Goal: Transaction & Acquisition: Subscribe to service/newsletter

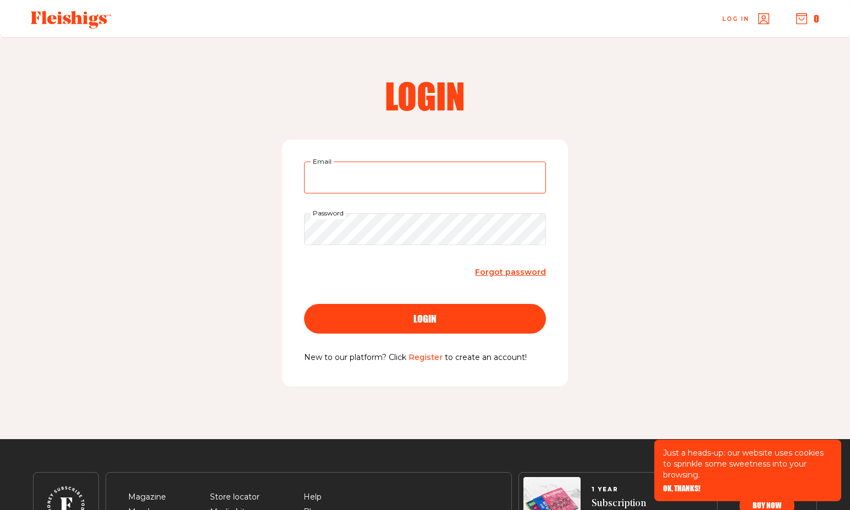
click at [330, 180] on input "Email" at bounding box center [425, 178] width 242 height 32
type input "arnie@ramblinpartners.com"
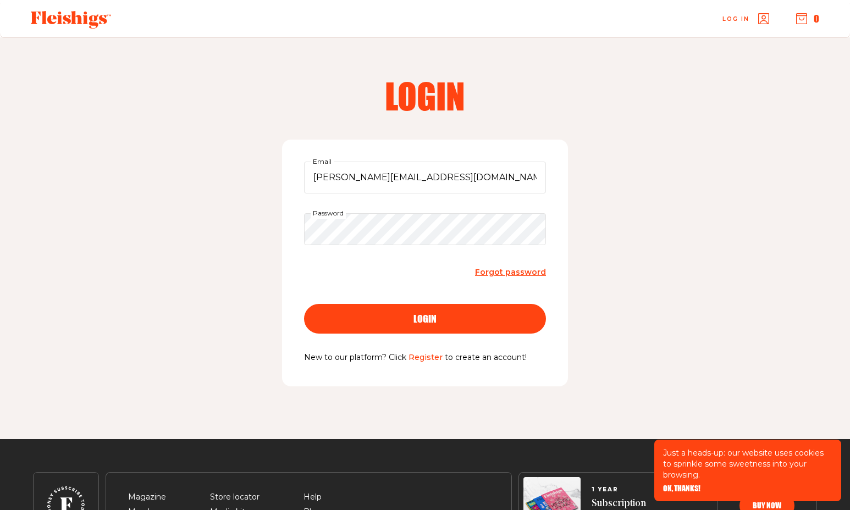
click at [491, 273] on span "Forgot password" at bounding box center [510, 272] width 71 height 10
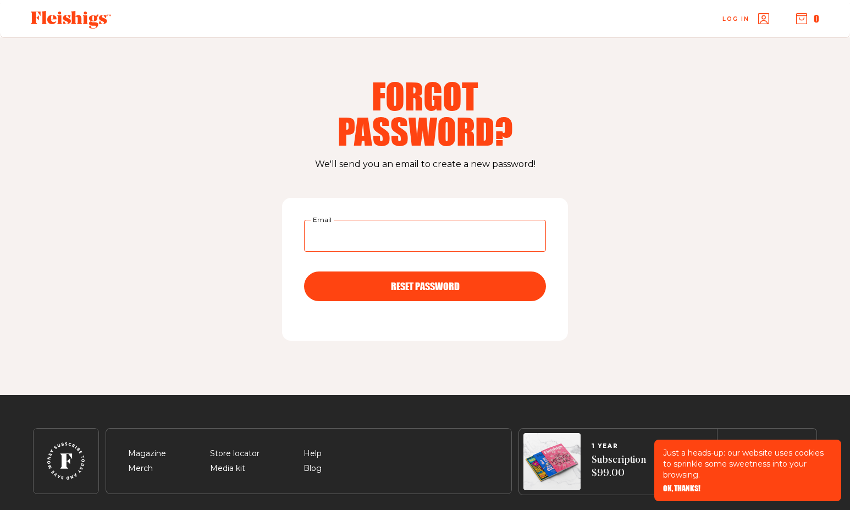
click at [396, 236] on input "Email" at bounding box center [425, 236] width 242 height 32
type input "[PERSON_NAME][EMAIL_ADDRESS][DOMAIN_NAME]"
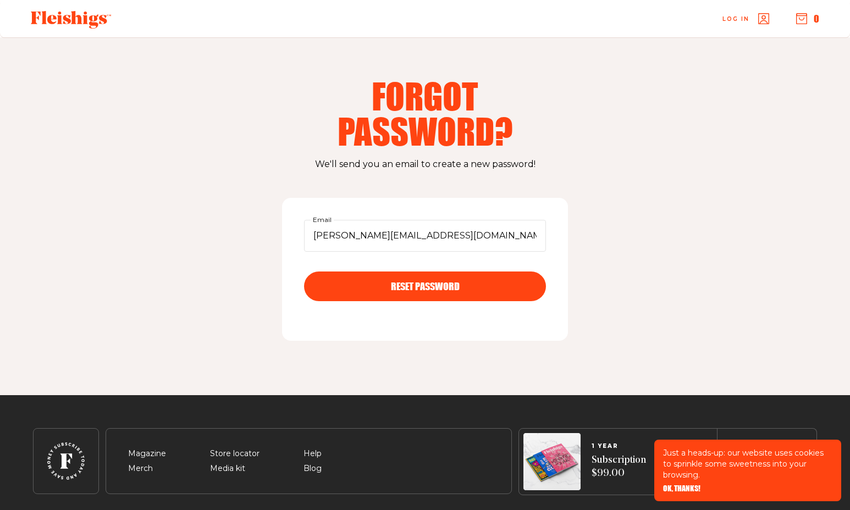
click at [404, 282] on span "RESET PASSWORD" at bounding box center [425, 277] width 69 height 10
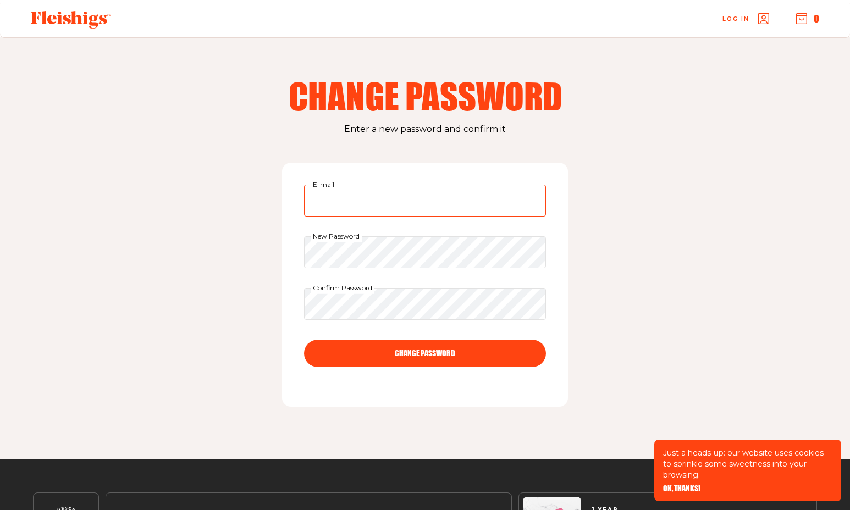
click at [373, 205] on input "E-mail" at bounding box center [425, 201] width 242 height 32
type input "[PERSON_NAME][EMAIL_ADDRESS][DOMAIN_NAME]"
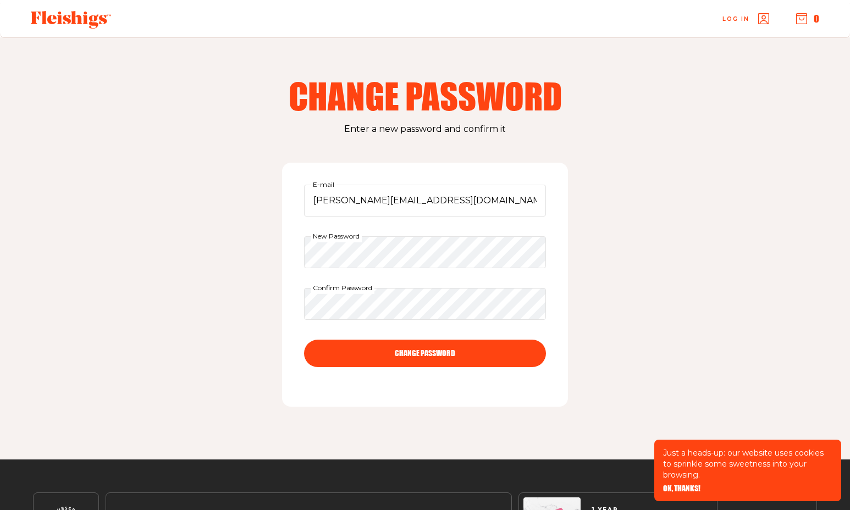
click at [426, 353] on button "CHANGE PASSWORD" at bounding box center [425, 354] width 242 height 28
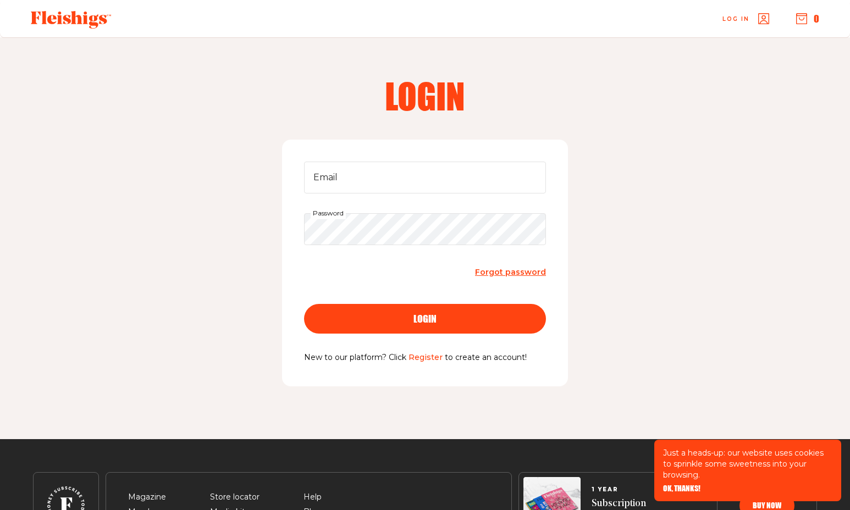
click at [536, 177] on keeper-lock "Open Keeper Popup" at bounding box center [530, 177] width 13 height 13
type input "arnie@ramblinpartners.com"
click at [412, 318] on div "login" at bounding box center [425, 319] width 198 height 10
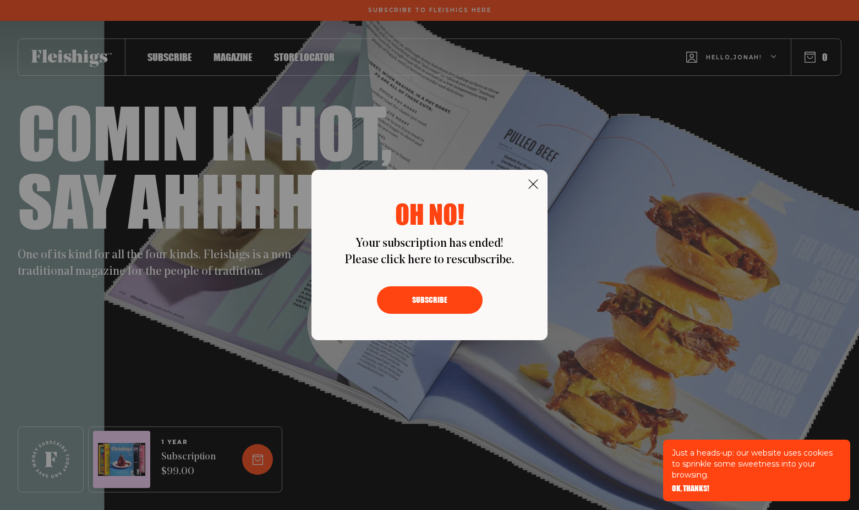
click at [422, 302] on button "Subscribe" at bounding box center [430, 301] width 106 height 28
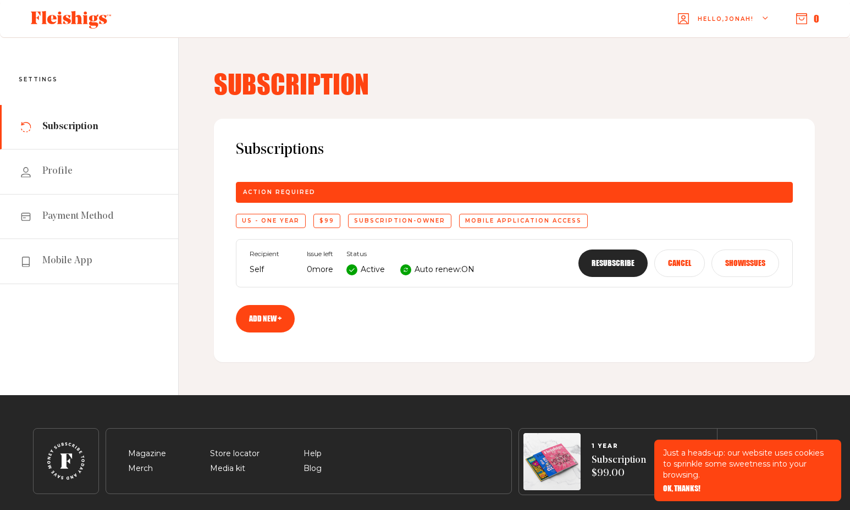
click at [611, 261] on button "Resubscribe" at bounding box center [613, 264] width 69 height 28
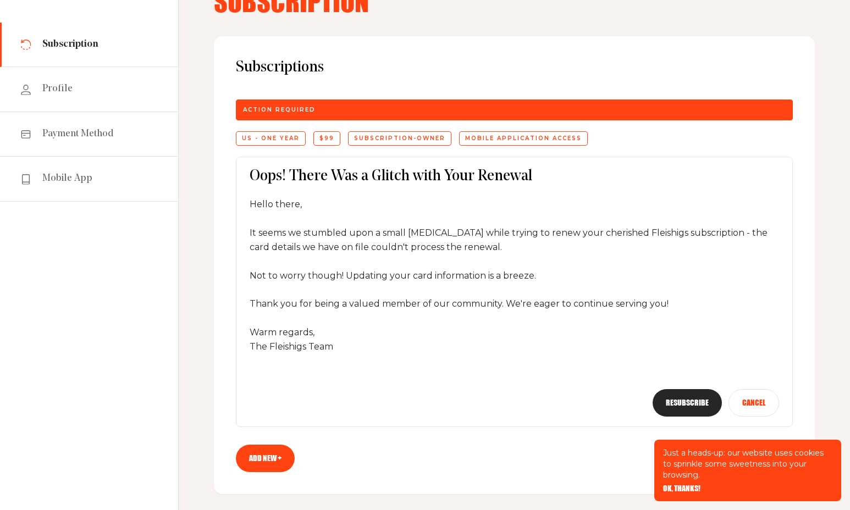
scroll to position [183, 0]
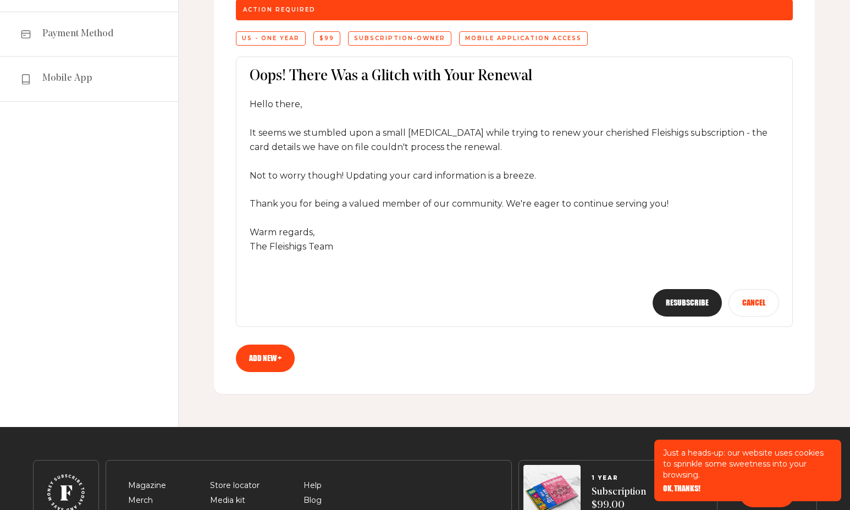
click at [687, 300] on button "Resubscribe" at bounding box center [687, 303] width 69 height 28
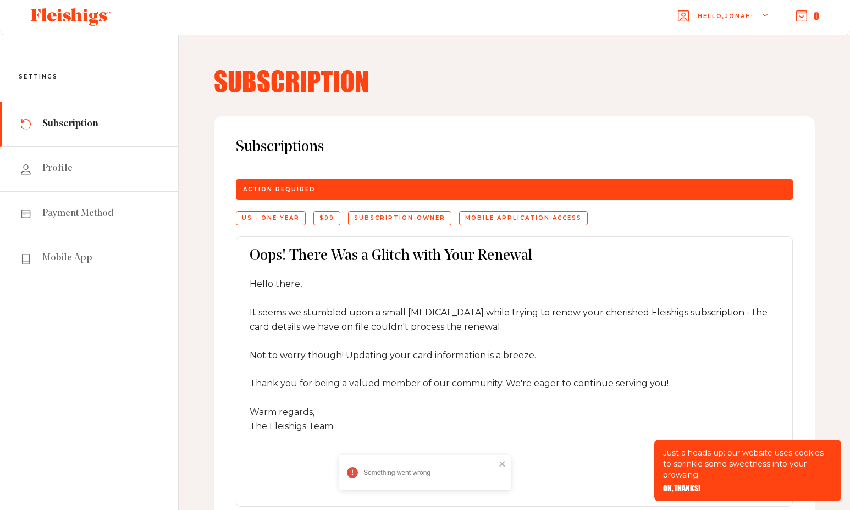
scroll to position [0, 0]
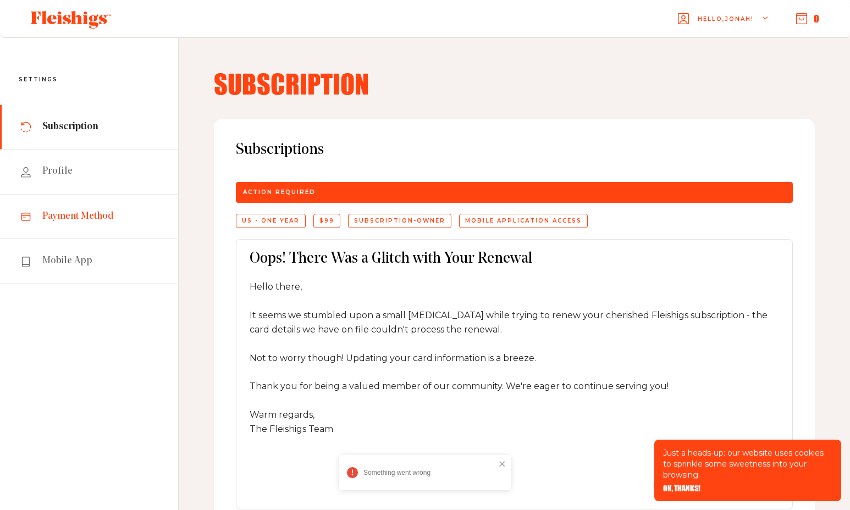
click at [81, 216] on span "Payment Method" at bounding box center [78, 216] width 72 height 13
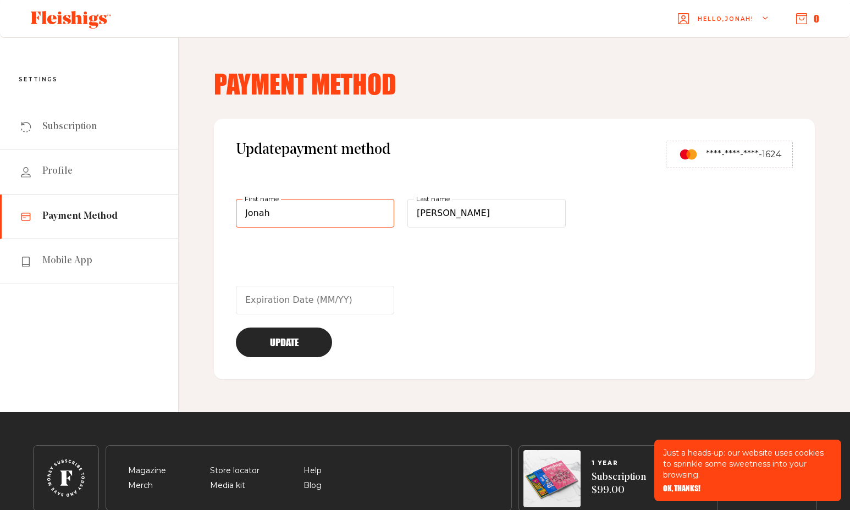
click at [304, 213] on input "Jonah" at bounding box center [315, 213] width 158 height 29
type input "Arnold"
type input "Harris"
click at [273, 344] on button "Update" at bounding box center [284, 343] width 96 height 30
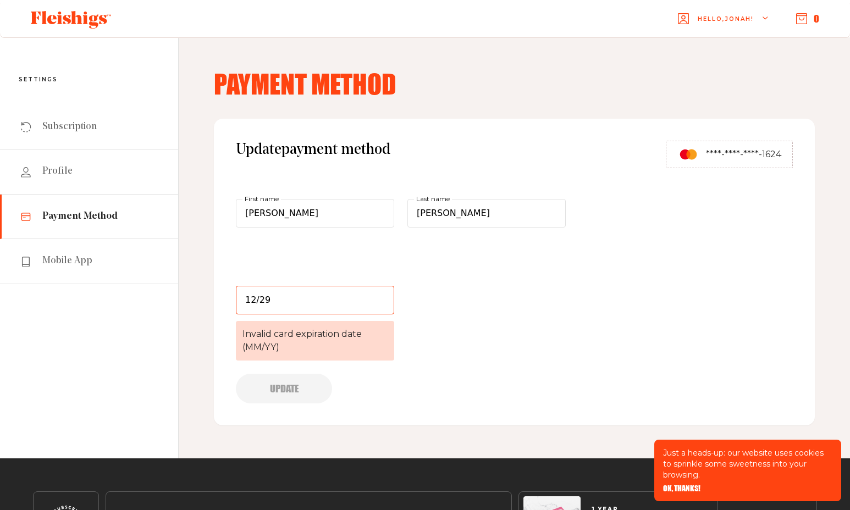
click at [273, 300] on input "12/29" at bounding box center [315, 300] width 158 height 29
drag, startPoint x: 262, startPoint y: 300, endPoint x: 207, endPoint y: 298, distance: 55.1
click at [207, 298] on div "Payment Method Update payment method ****-****-****-1624 Arnold First name Harr…" at bounding box center [515, 247] width 672 height 421
type input "12/29"
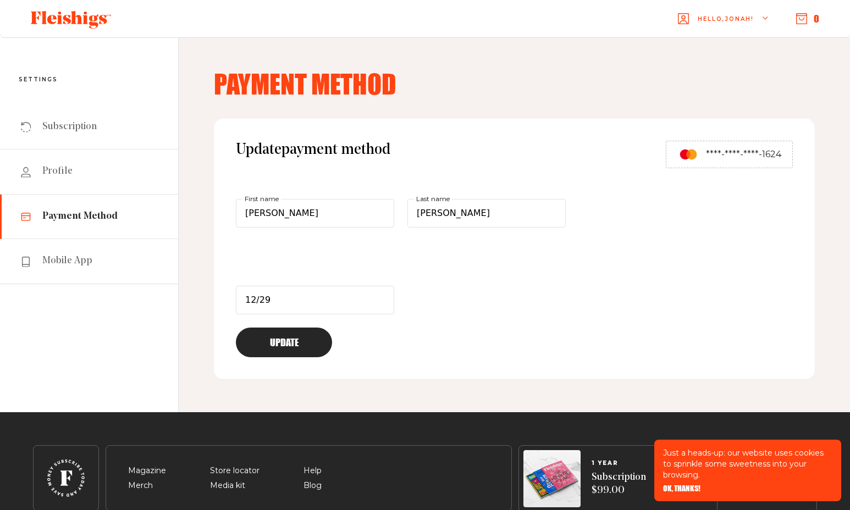
click at [278, 339] on button "Update" at bounding box center [284, 343] width 96 height 30
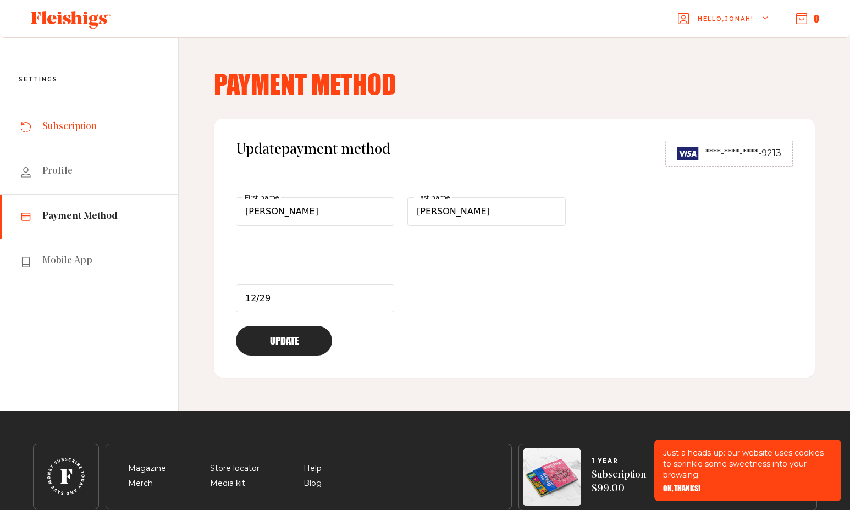
click at [74, 127] on span "Subscription" at bounding box center [69, 126] width 54 height 13
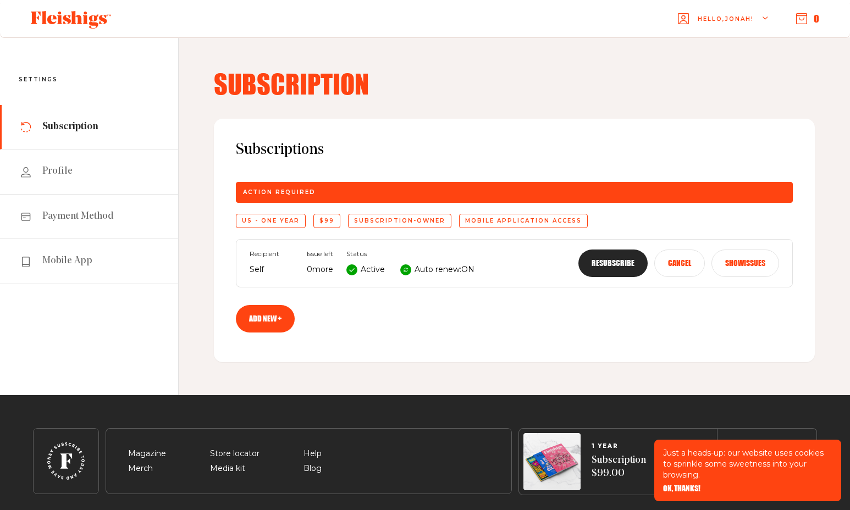
click at [612, 266] on button "Resubscribe" at bounding box center [613, 264] width 69 height 28
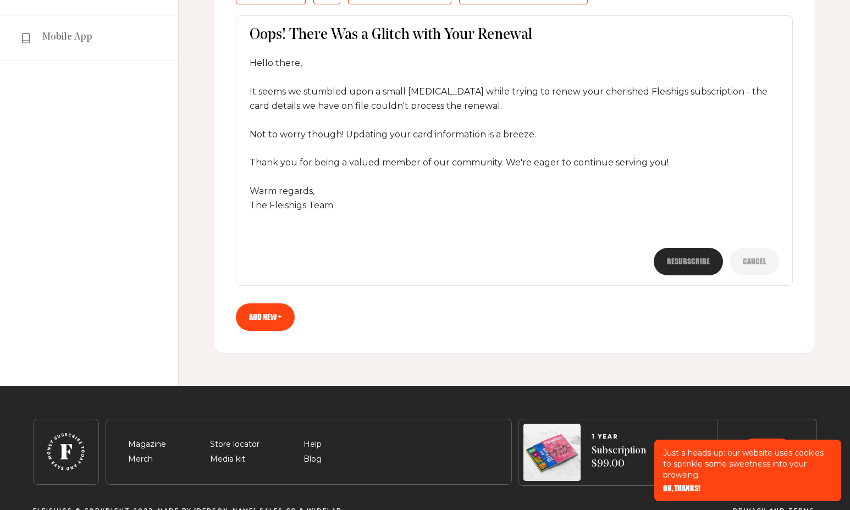
scroll to position [224, 0]
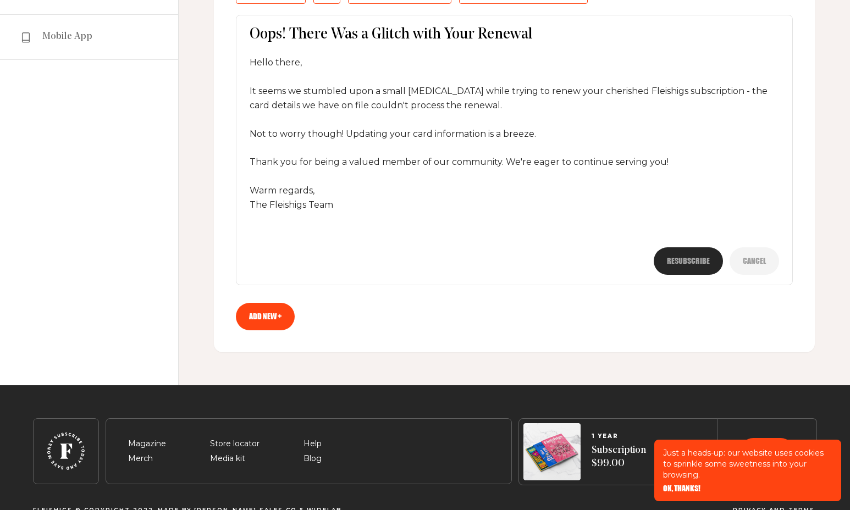
click at [272, 318] on link "Add new +" at bounding box center [265, 317] width 59 height 28
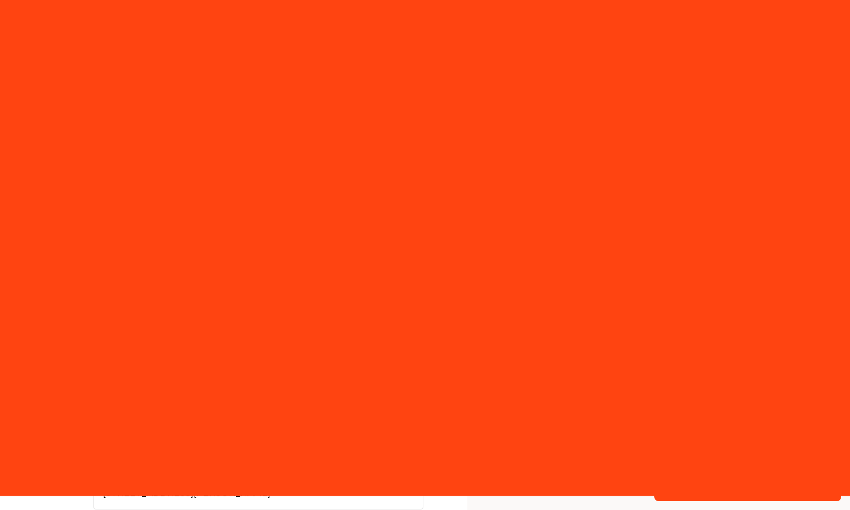
select select "US"
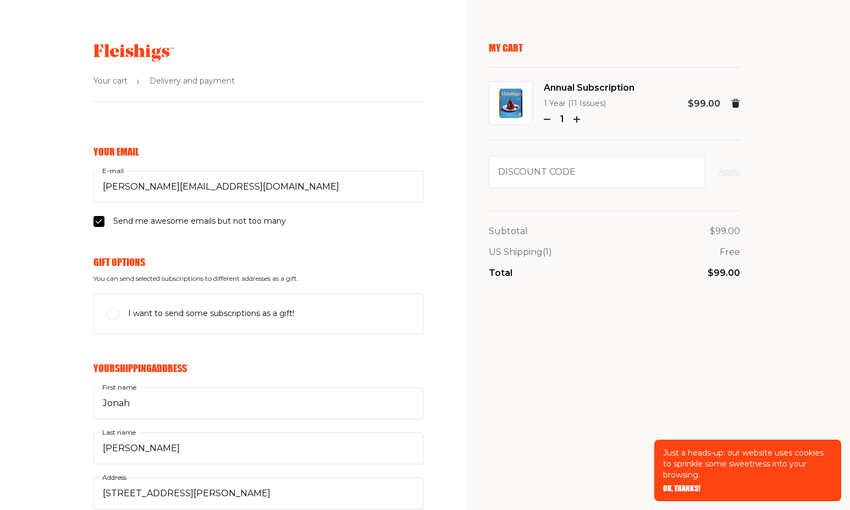
click at [97, 224] on input "Send me awesome emails but not too many" at bounding box center [99, 221] width 11 height 11
checkbox input "false"
click at [114, 314] on input "I want to send some subscriptions as a gift!" at bounding box center [112, 313] width 13 height 13
checkbox input "true"
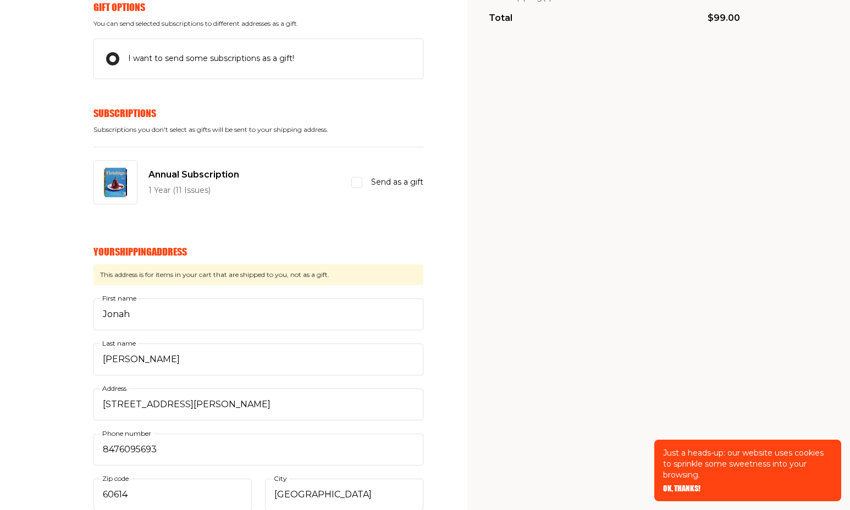
scroll to position [265, 0]
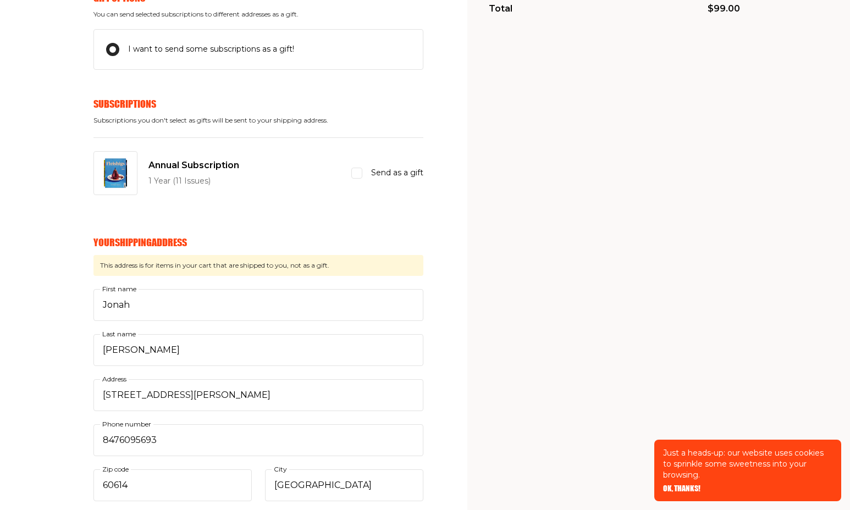
click at [358, 172] on input "Send as a gift" at bounding box center [357, 173] width 11 height 11
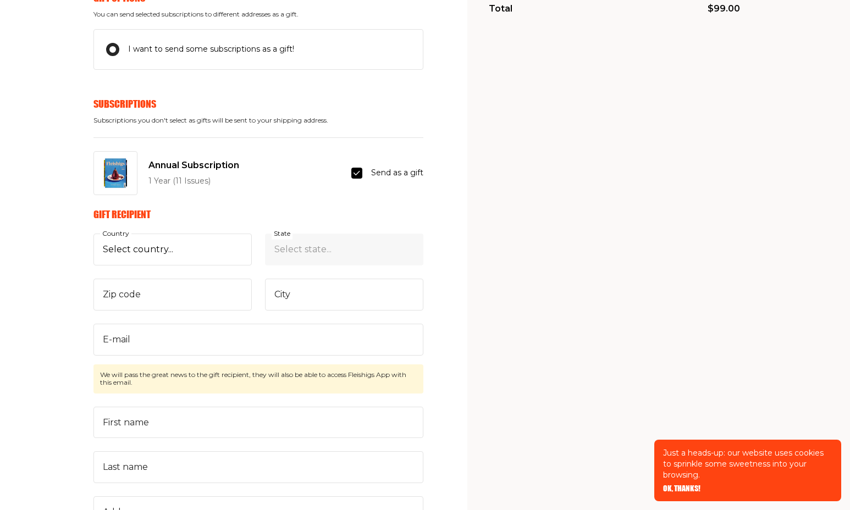
click at [360, 168] on input "Send as a gift" at bounding box center [357, 173] width 11 height 11
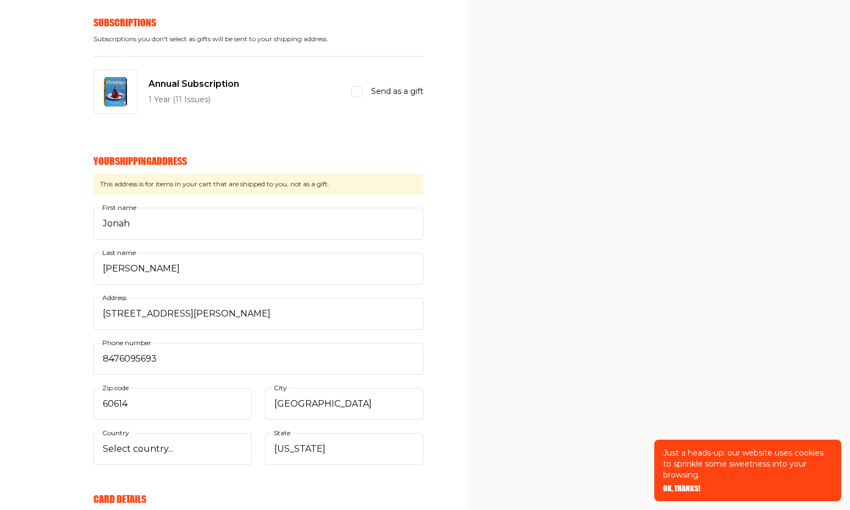
scroll to position [363, 0]
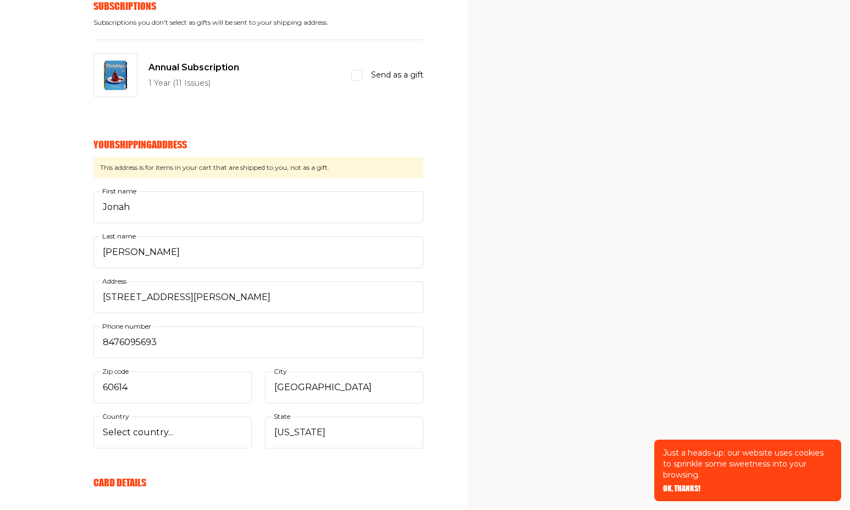
click at [353, 74] on input "Send as a gift" at bounding box center [357, 75] width 11 height 11
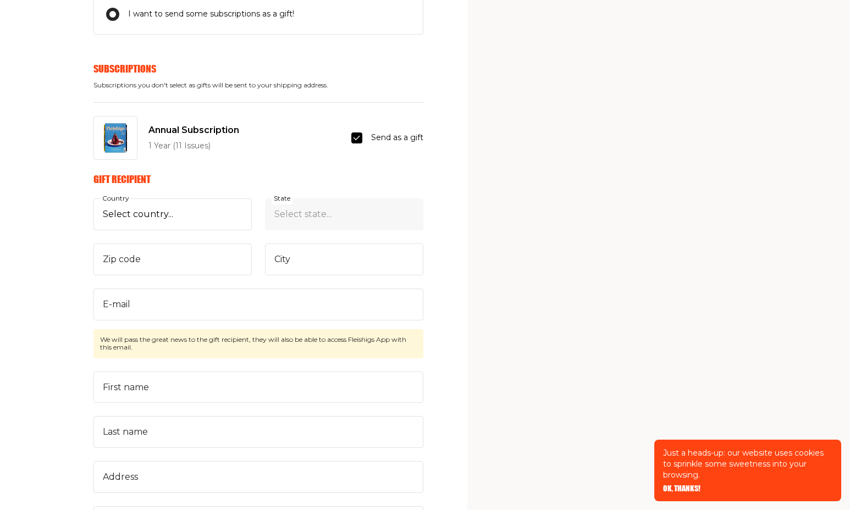
scroll to position [298, 0]
click at [359, 142] on input "Send as a gift" at bounding box center [357, 140] width 11 height 11
checkbox input "false"
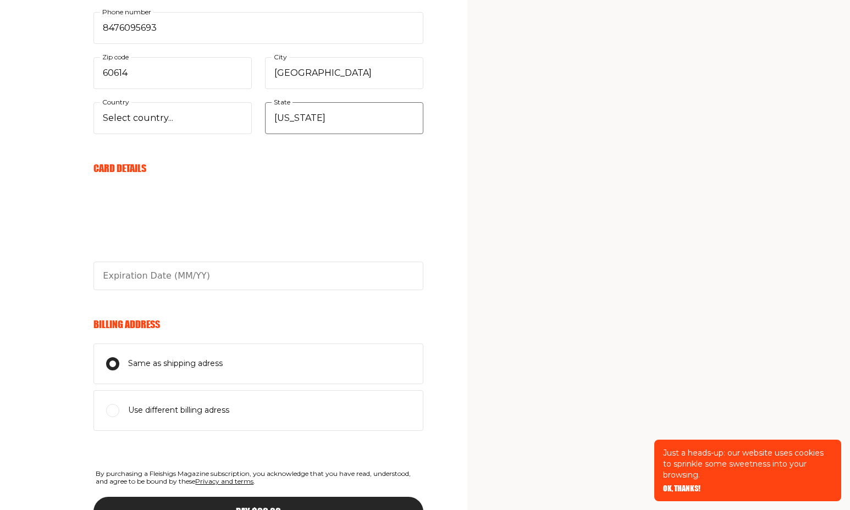
scroll to position [689, 0]
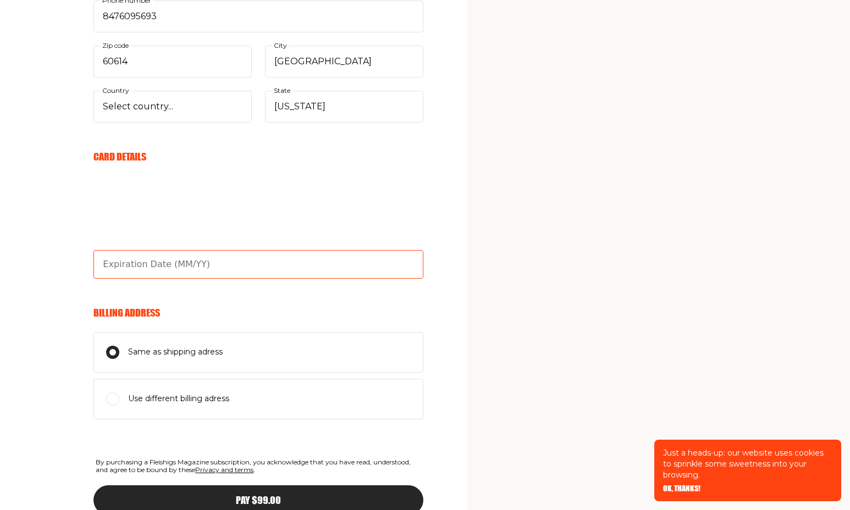
type input "12/29"
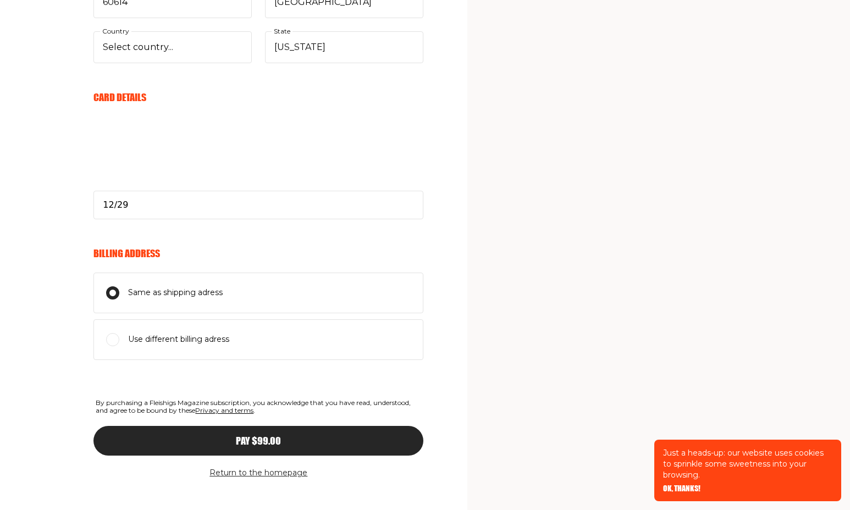
scroll to position [762, 0]
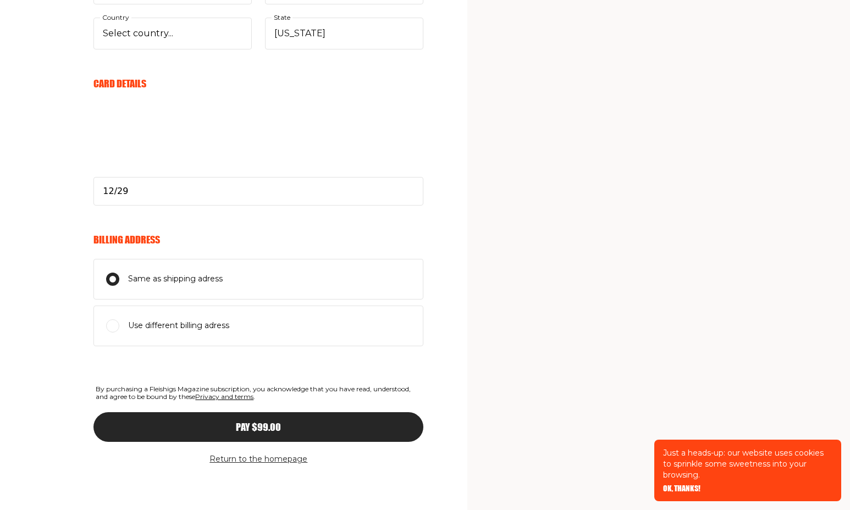
click at [110, 328] on input "Use different billing adress" at bounding box center [112, 326] width 13 height 13
radio input "true"
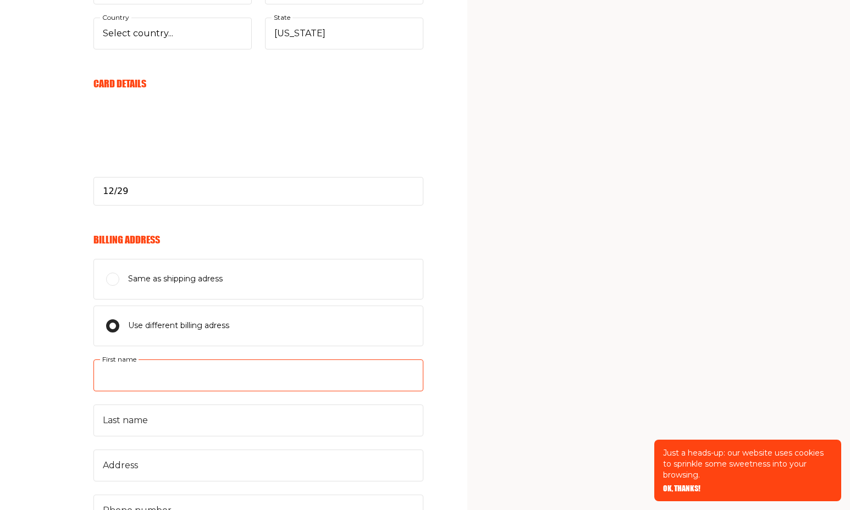
click at [164, 377] on input "First name" at bounding box center [259, 376] width 330 height 32
type input "Arnold"
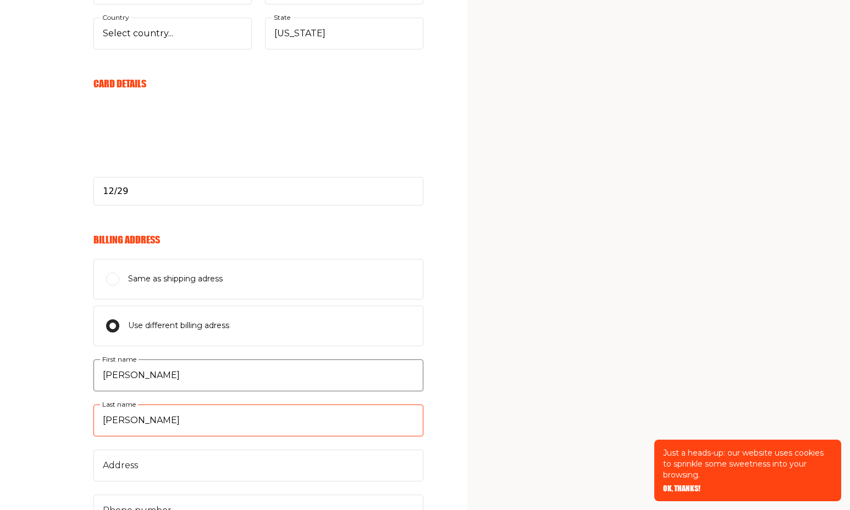
type input "Harris"
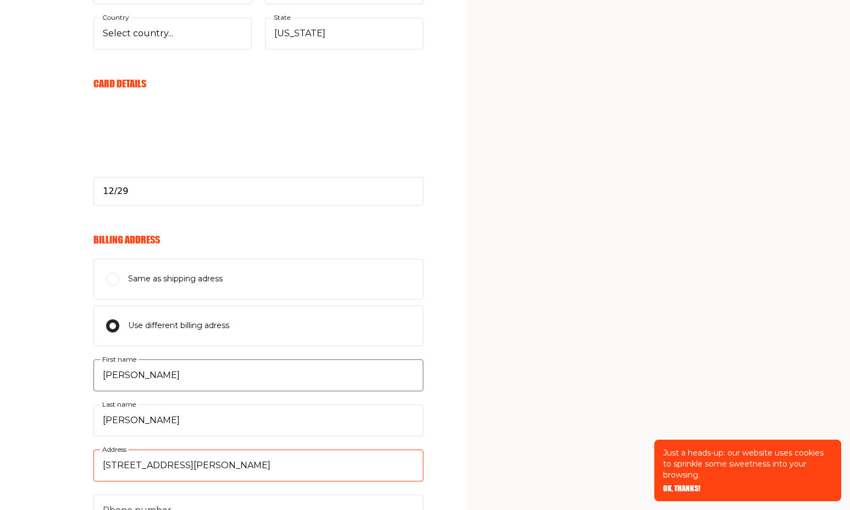
type input "2 Roger Williams Ave"
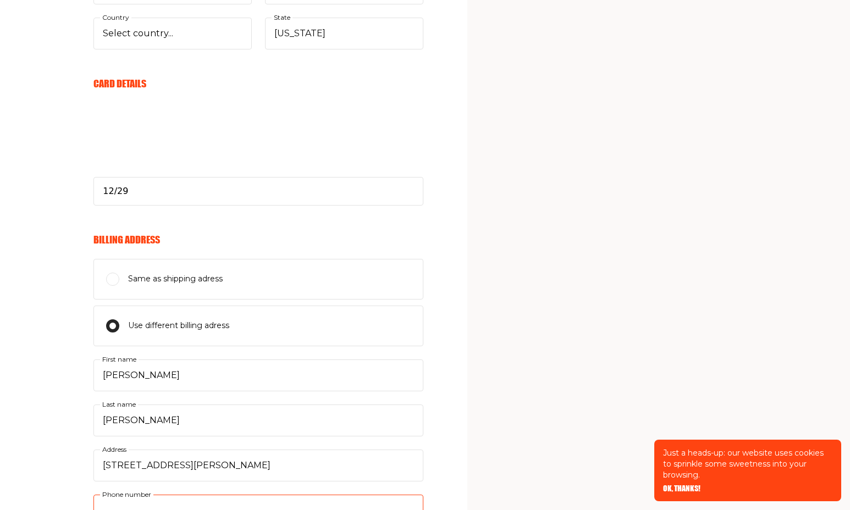
scroll to position [778, 0]
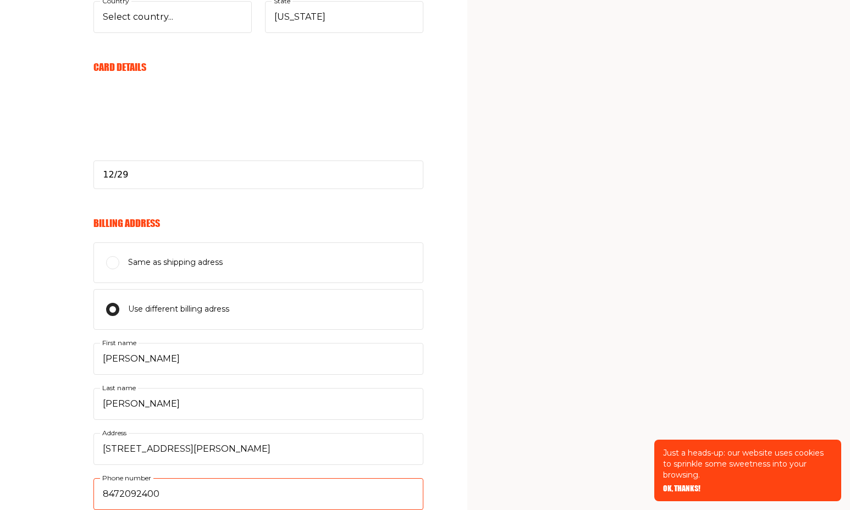
type input "8472092400"
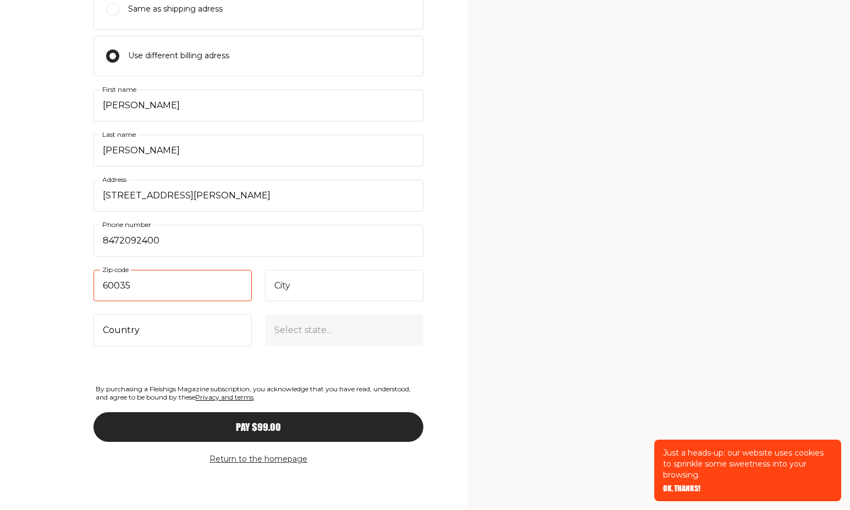
type input "60035"
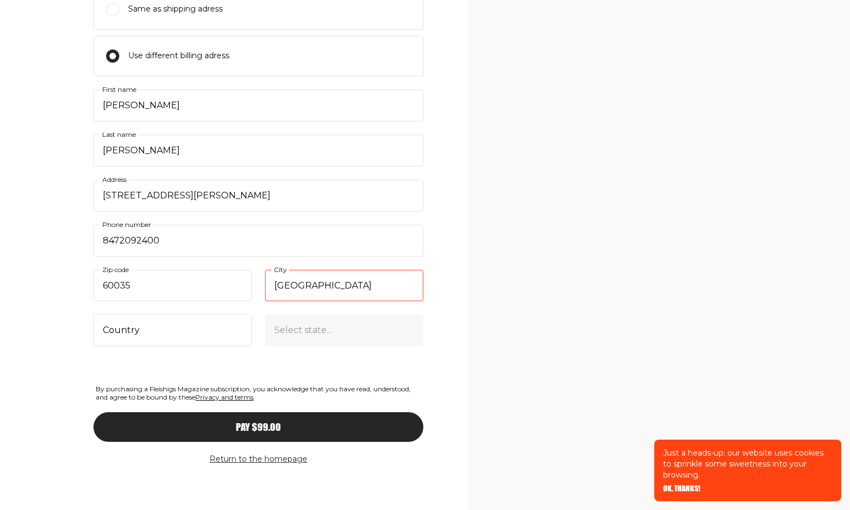
type input "Highland Park"
click at [256, 422] on span "Pay $99.00" at bounding box center [258, 418] width 45 height 10
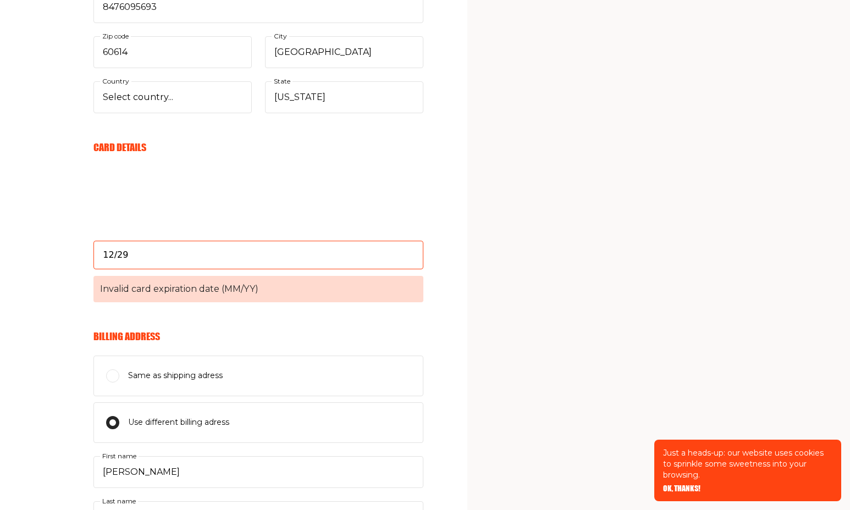
drag, startPoint x: 134, startPoint y: 256, endPoint x: 72, endPoint y: 253, distance: 62.2
click at [72, 253] on div "Your Email arnie@ramblinpartners.com E-mail Send me awesome emails but not too …" at bounding box center [212, 179] width 424 height 1463
type input "12/29"
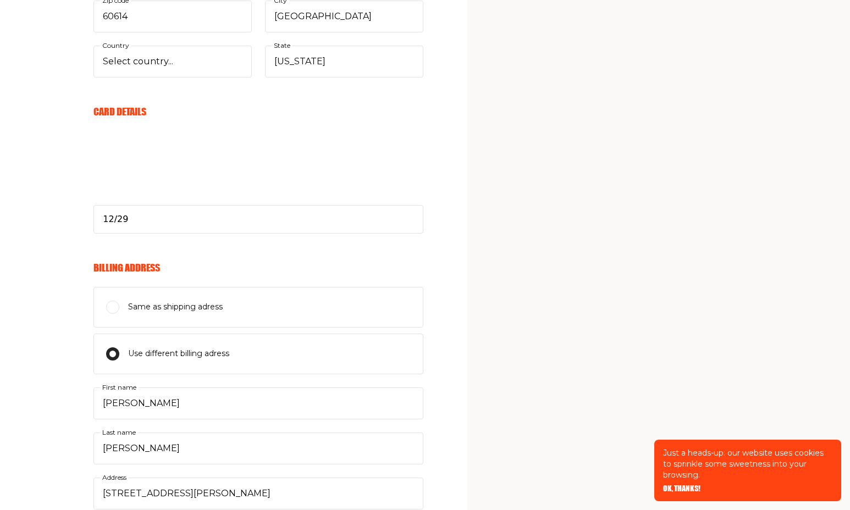
scroll to position [1065, 0]
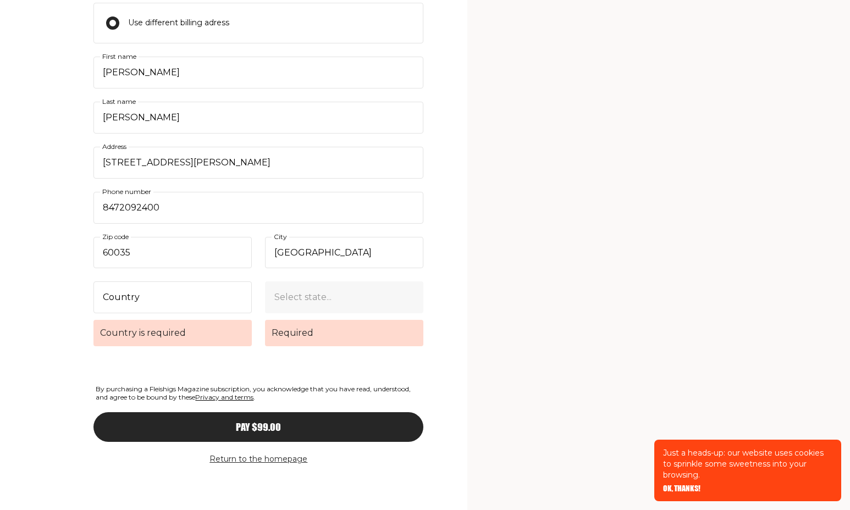
click at [183, 331] on span "Country is required" at bounding box center [173, 333] width 158 height 26
click at [183, 314] on select "Country United States Canada (+$29/subscription) Afghanistan (+$44/subscription…" at bounding box center [173, 298] width 158 height 32
click at [179, 335] on span "Country is required" at bounding box center [173, 333] width 158 height 26
click at [179, 314] on select "Country United States Canada (+$29/subscription) Afghanistan (+$44/subscription…" at bounding box center [173, 298] width 158 height 32
click at [163, 293] on select "Country United States Canada (+$29/subscription) Afghanistan (+$44/subscription…" at bounding box center [173, 298] width 158 height 32
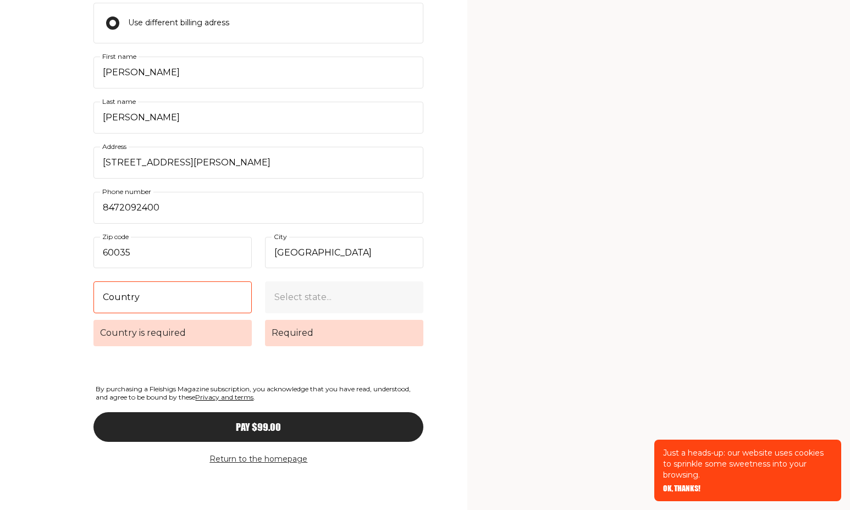
select select "US"
click at [94, 282] on select "Country United States Canada (+$29/subscription) Afghanistan (+$44/subscription…" at bounding box center [173, 298] width 158 height 32
click at [330, 300] on select "Select state... Alabama Alaska American Samoa Arizona Arkansas California Color…" at bounding box center [344, 298] width 158 height 32
select select "Illinois"
click at [265, 282] on select "Select state... Alabama Alaska American Samoa Arizona Arkansas California Color…" at bounding box center [344, 298] width 158 height 32
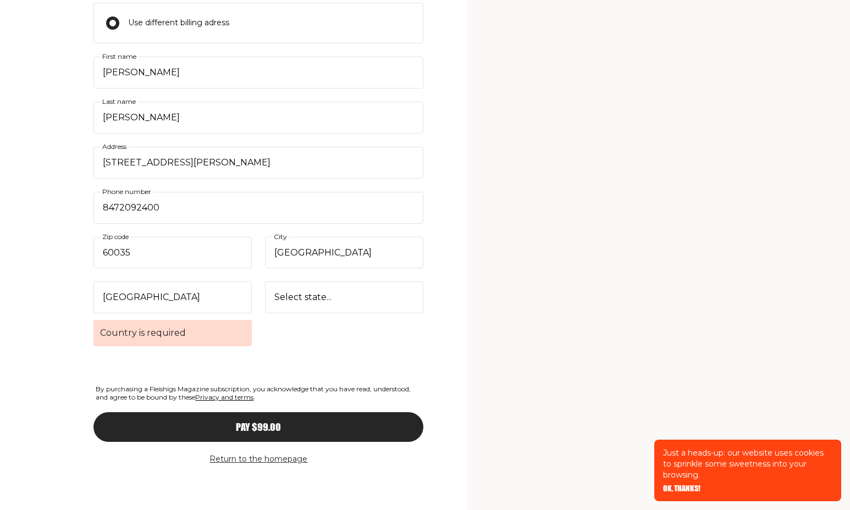
click at [260, 422] on span "Pay $99.00" at bounding box center [258, 418] width 45 height 10
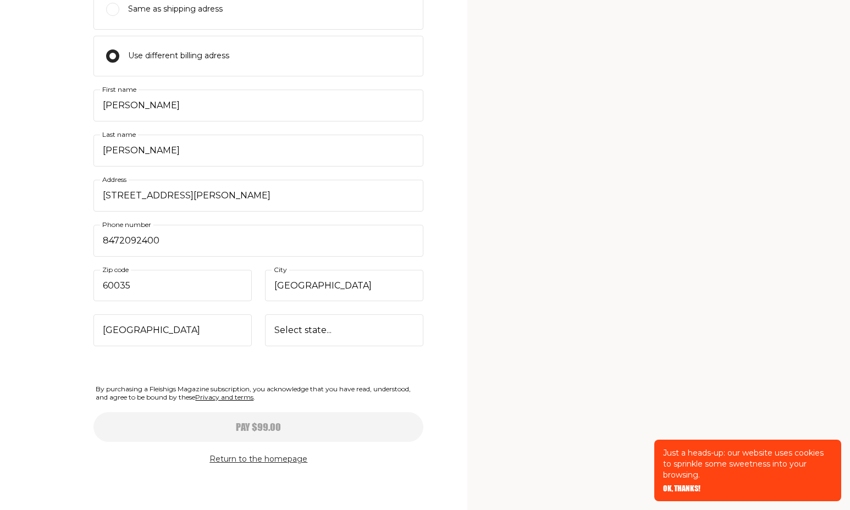
type input "12/29"
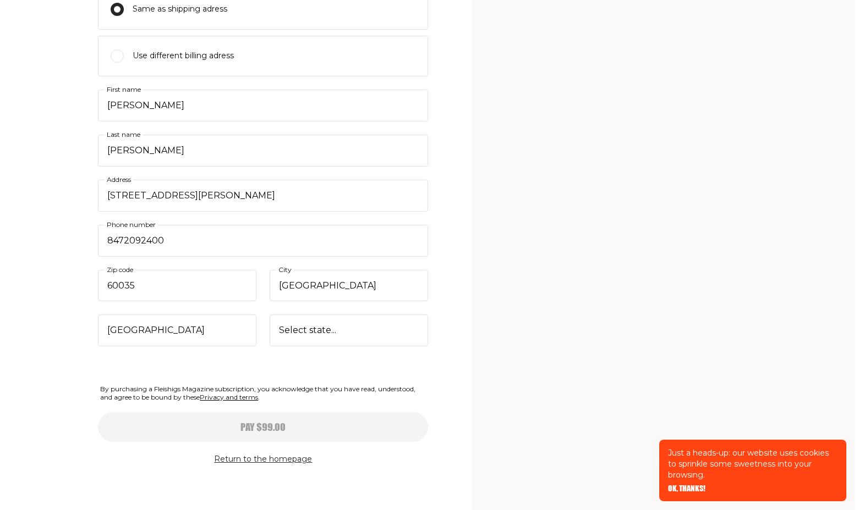
scroll to position [0, 0]
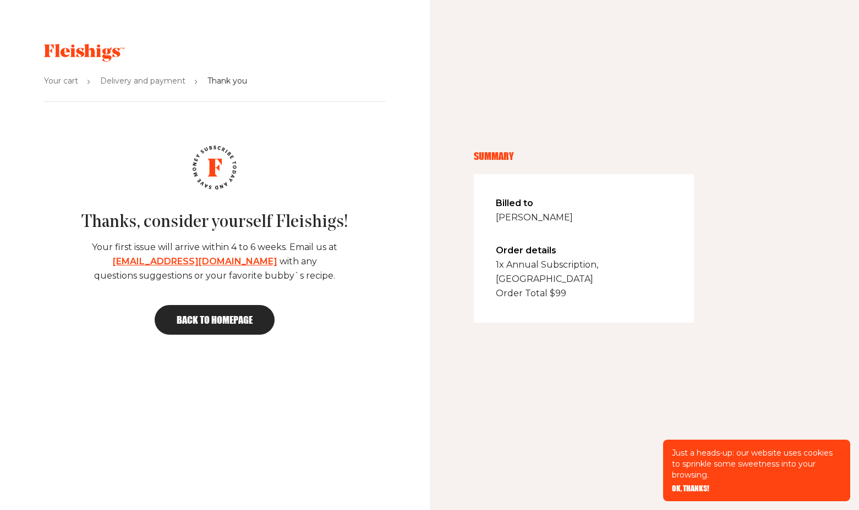
click at [219, 316] on span "Back to homepage" at bounding box center [215, 320] width 76 height 10
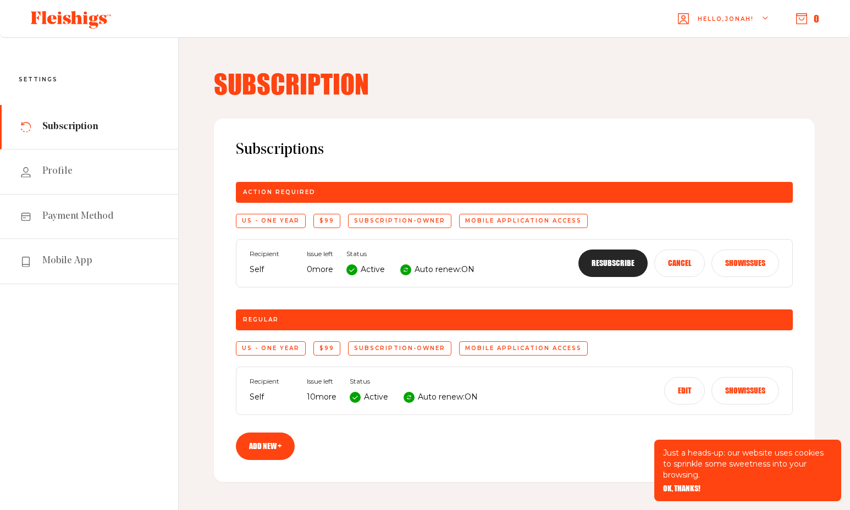
click at [673, 260] on button "Cancel" at bounding box center [680, 264] width 51 height 28
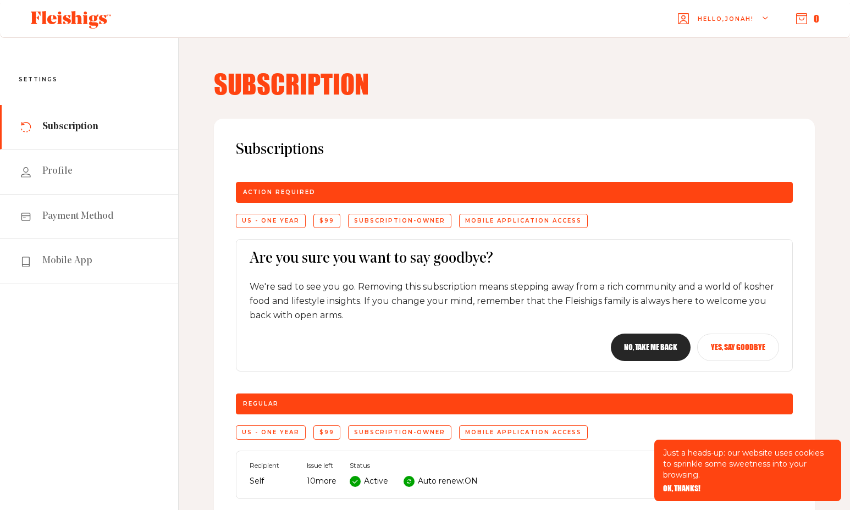
click at [733, 345] on button "Yes, say goodbye" at bounding box center [739, 348] width 82 height 28
